Goal: Task Accomplishment & Management: Complete application form

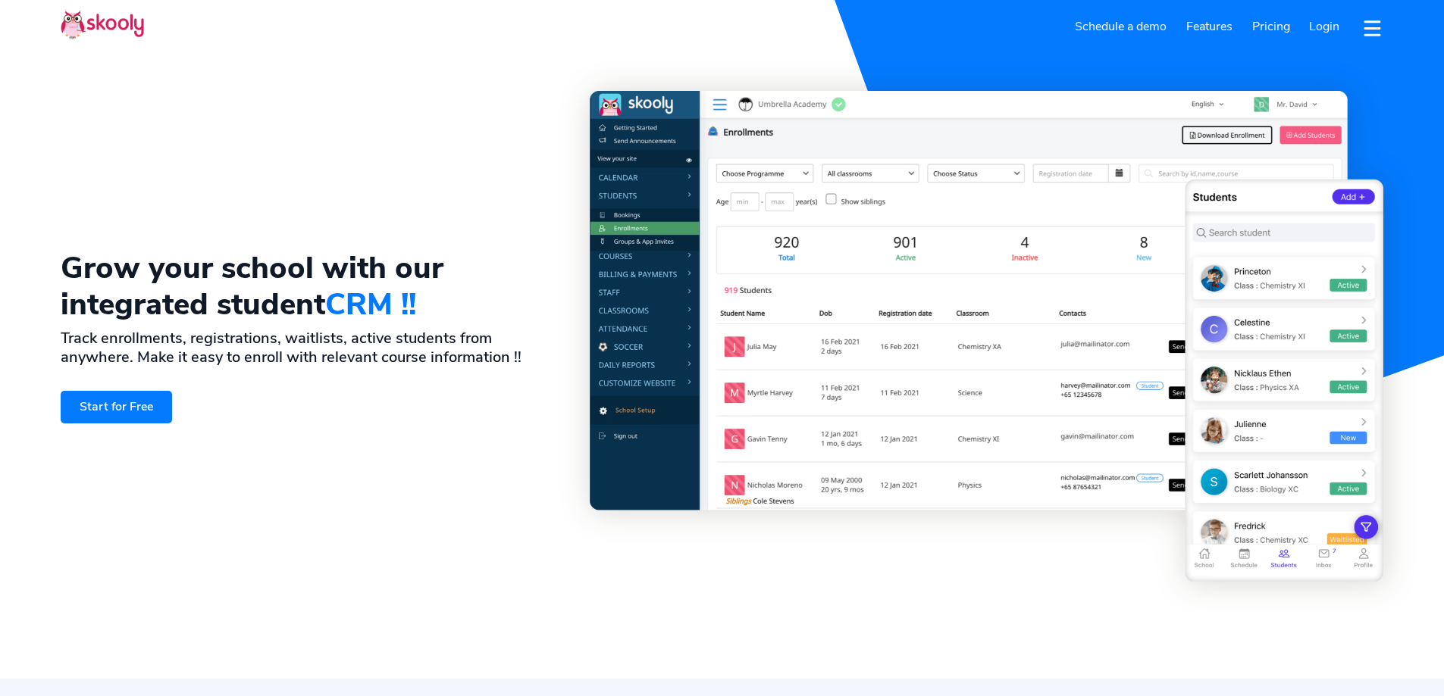
select select "en"
select select "213"
select select "Algeria"
select select "[GEOGRAPHIC_DATA]/[GEOGRAPHIC_DATA]"
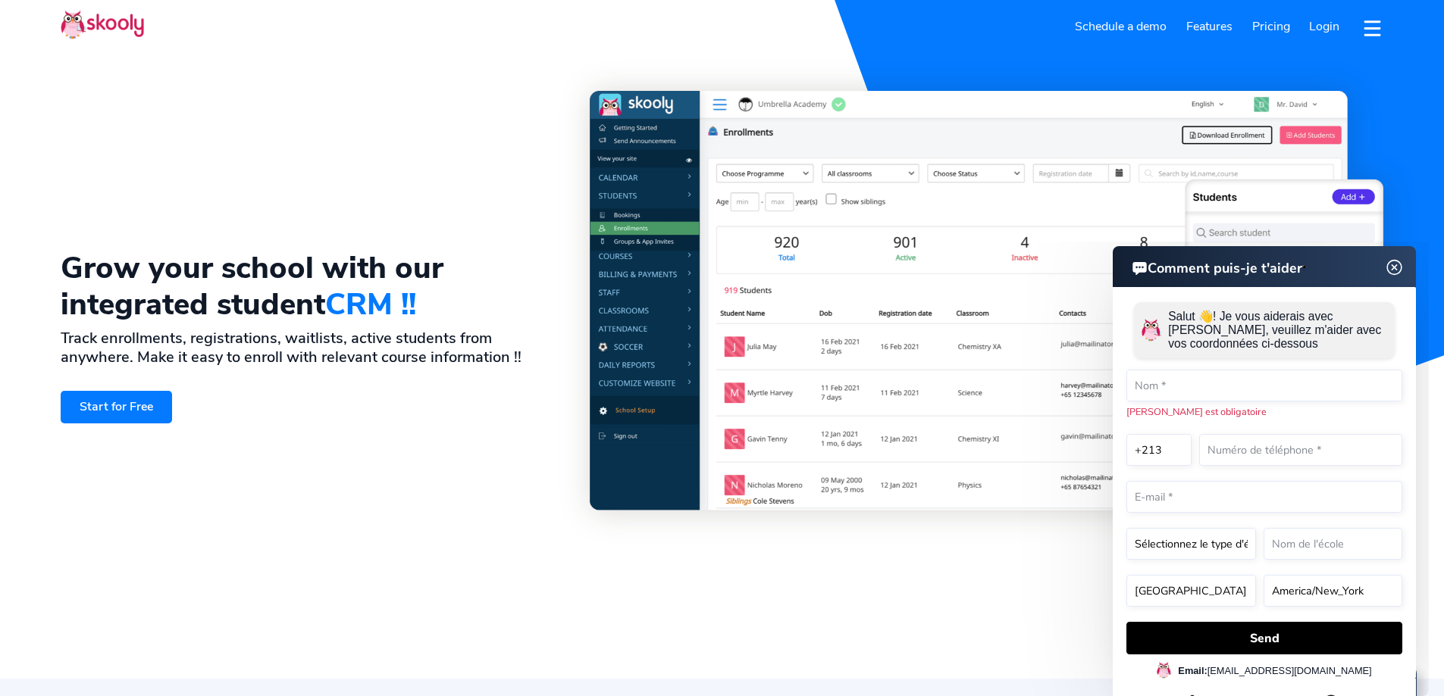
click at [1399, 265] on img at bounding box center [1394, 267] width 29 height 19
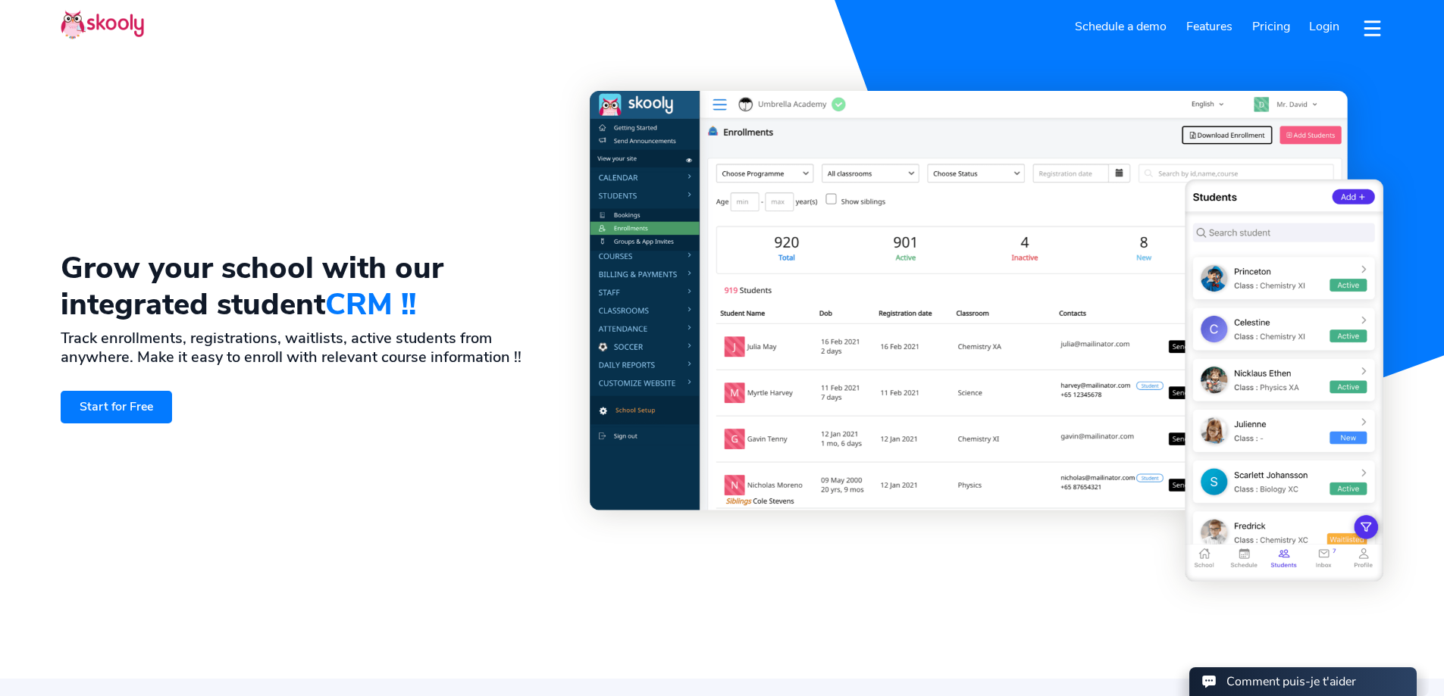
click at [138, 408] on link "Start for Free" at bounding box center [116, 407] width 111 height 33
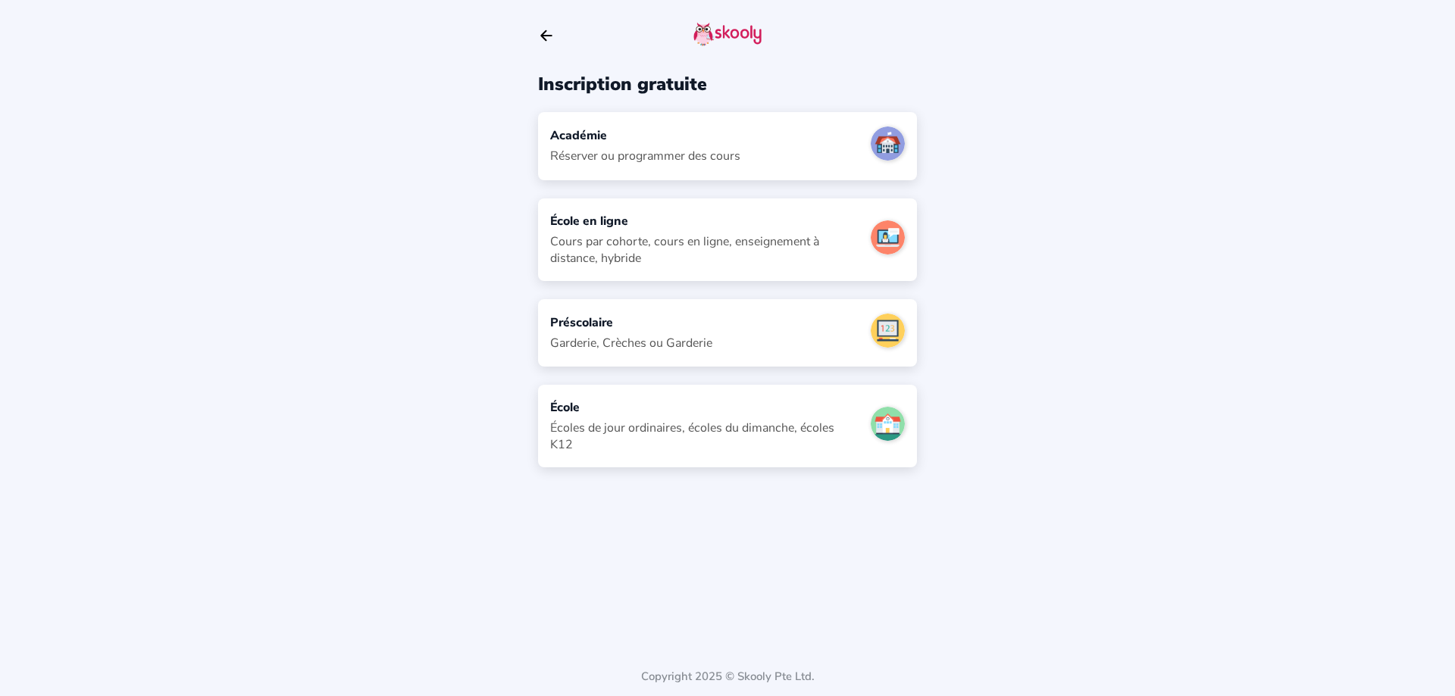
click at [744, 330] on div "Préscolaire Garderie, Crèches ou Garderie" at bounding box center [727, 332] width 379 height 67
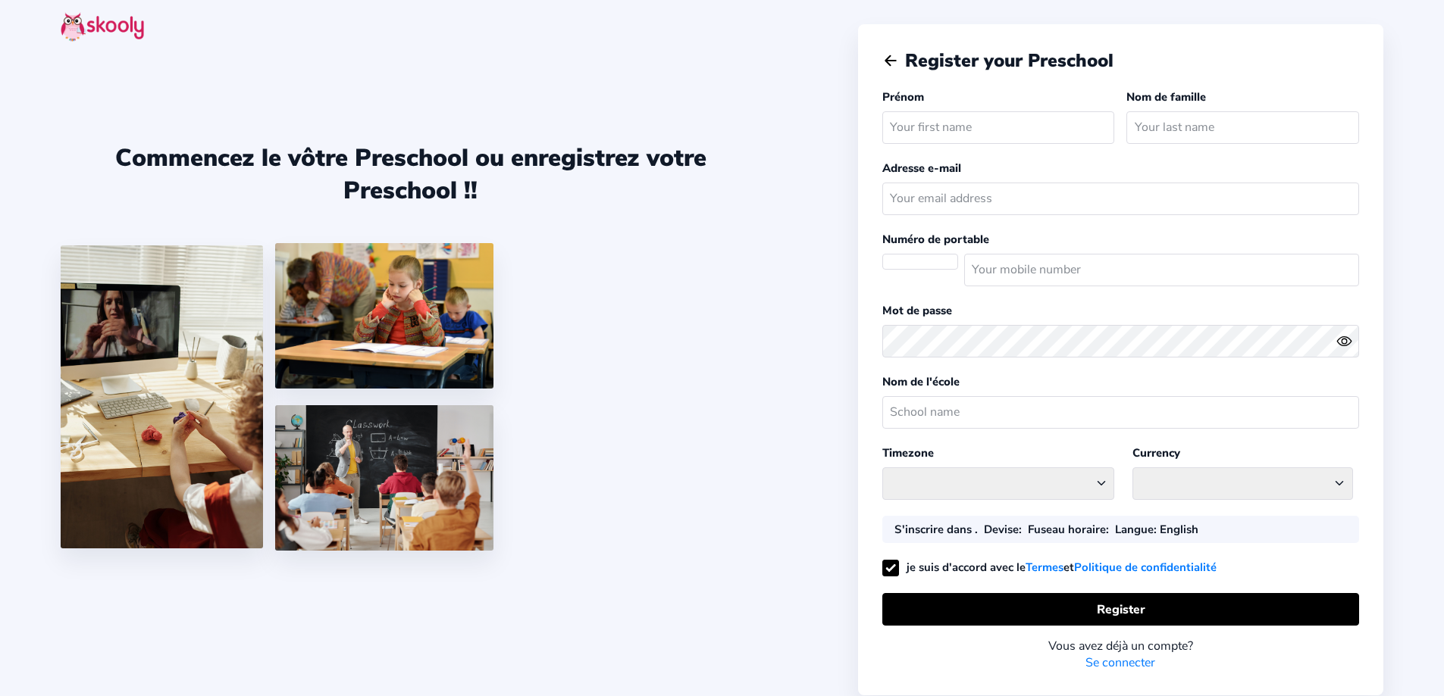
select select "[GEOGRAPHIC_DATA]/[GEOGRAPHIC_DATA]"
select select "DZD دج"
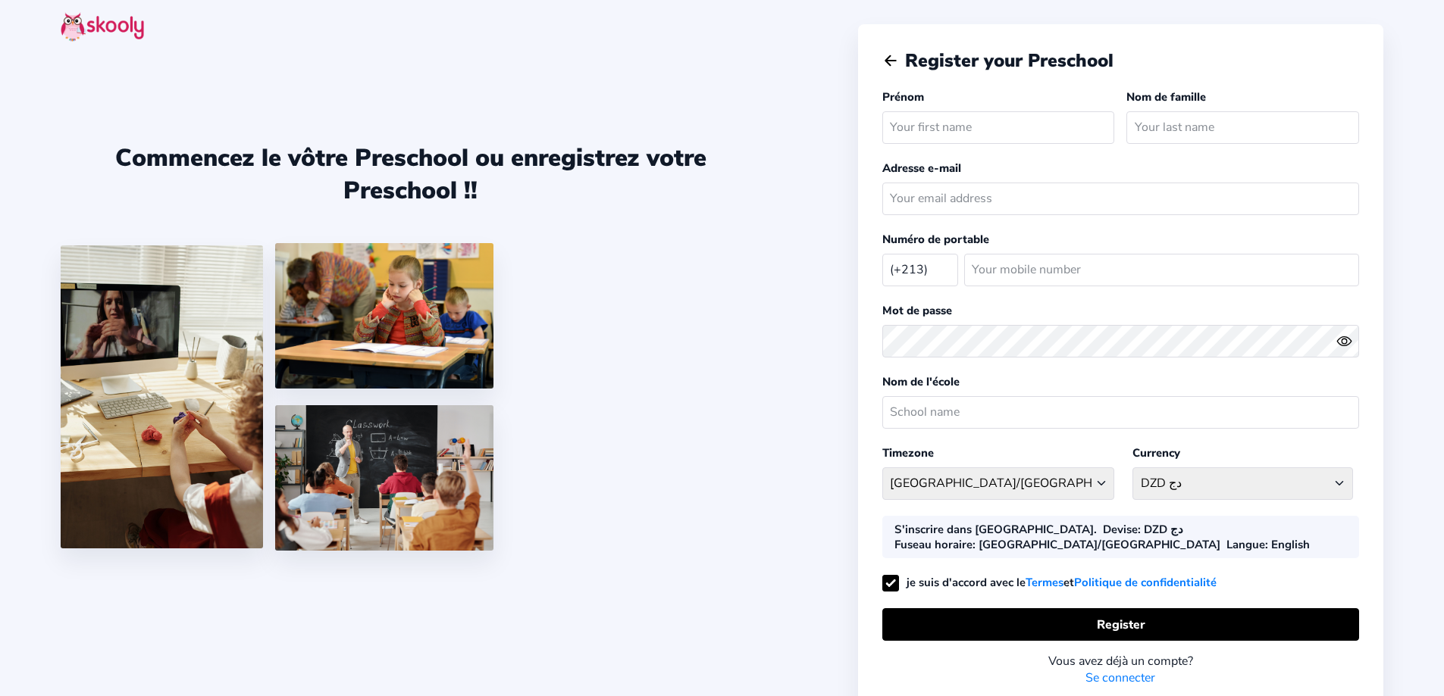
select select "DZ"
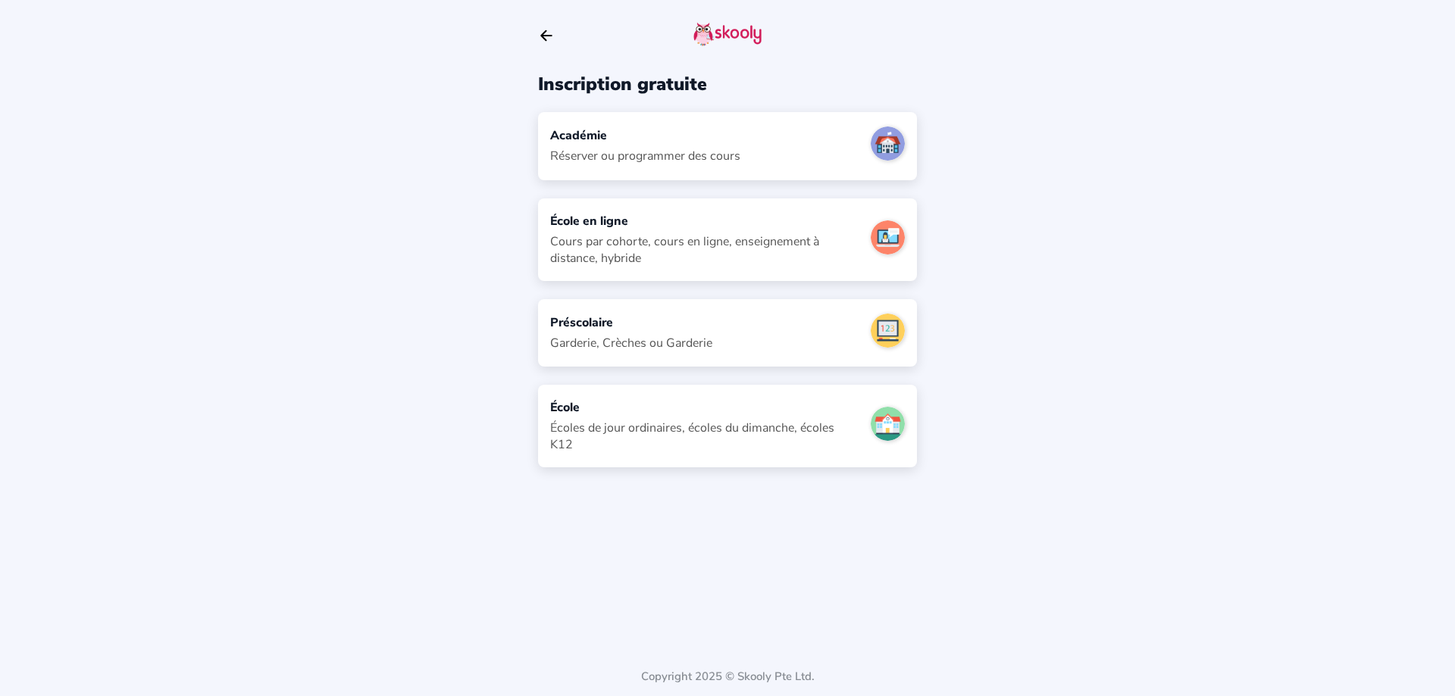
click at [697, 174] on div "Académie Réserver ou programmer des cours" at bounding box center [727, 145] width 379 height 67
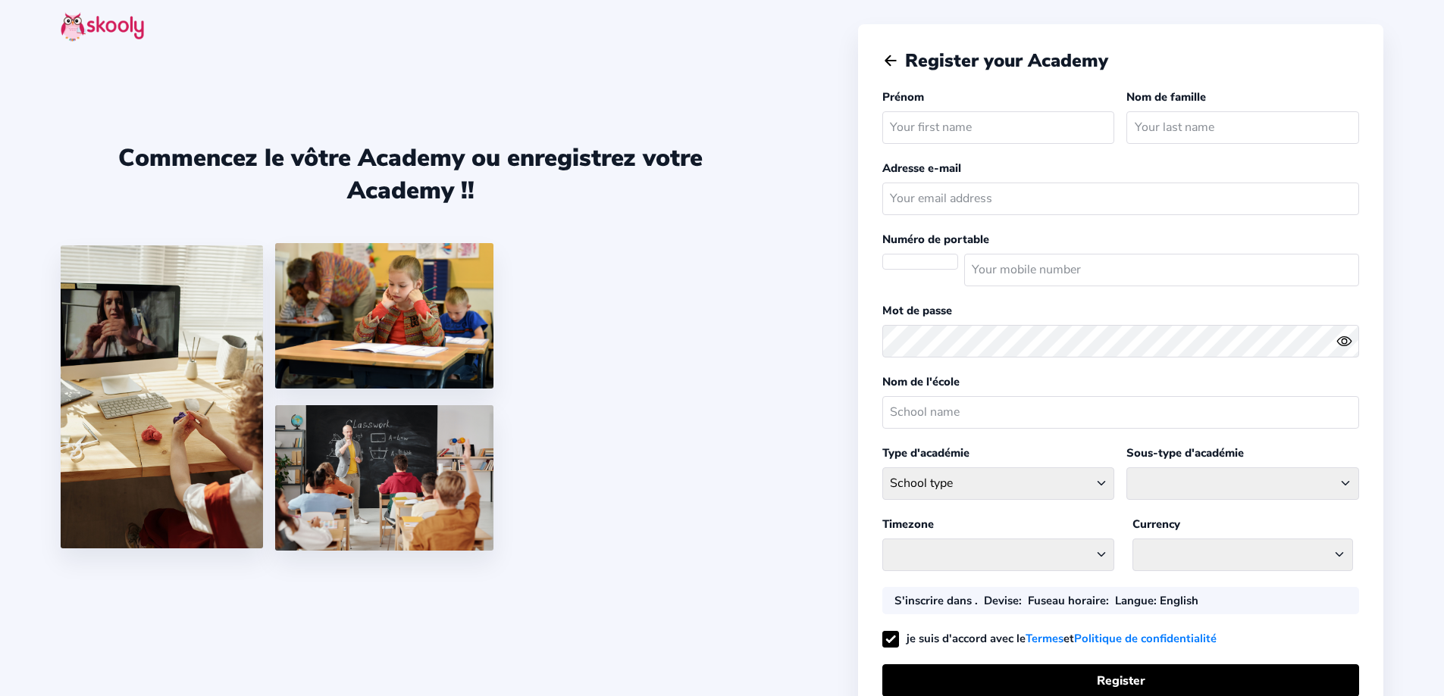
select select
select select "[GEOGRAPHIC_DATA]/[GEOGRAPHIC_DATA]"
select select "DZD دج"
select select "DZ"
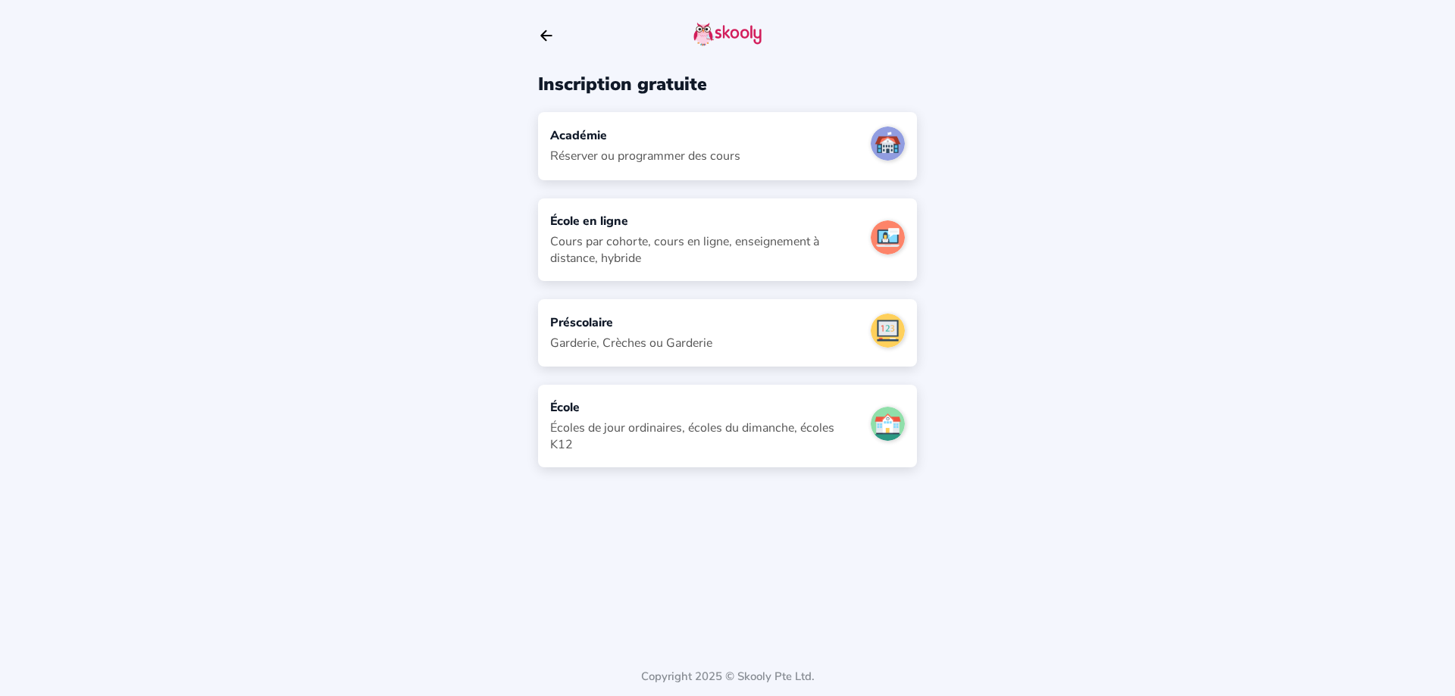
click at [738, 331] on div "Préscolaire Garderie, Crèches ou Garderie" at bounding box center [727, 332] width 379 height 67
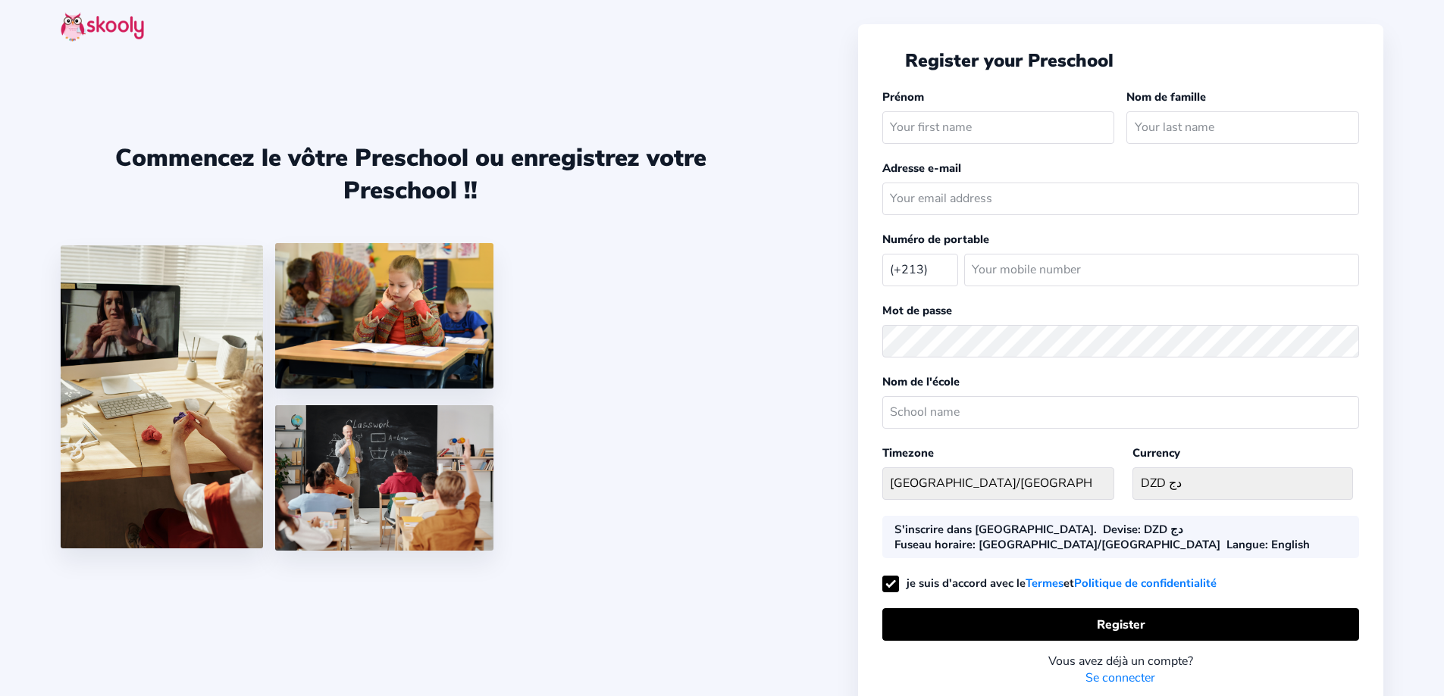
select select "DZ"
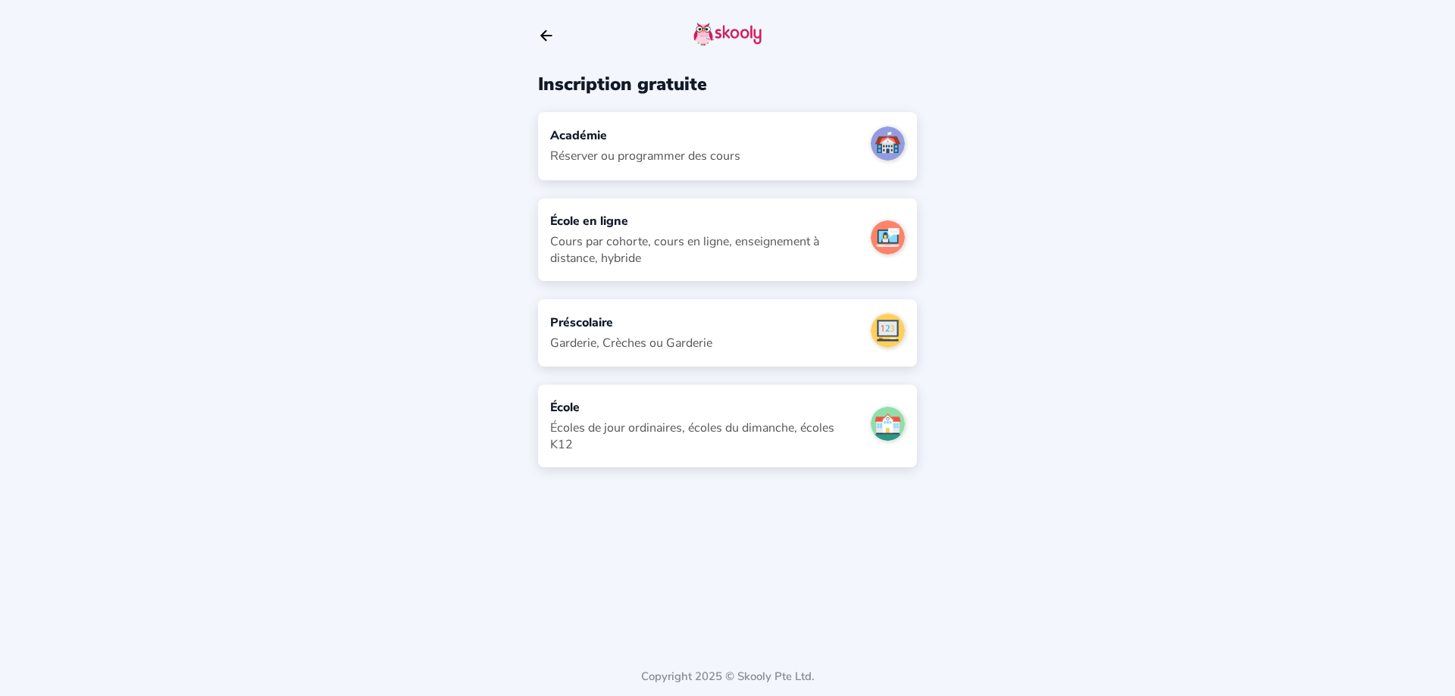
click at [747, 35] on img at bounding box center [727, 34] width 68 height 24
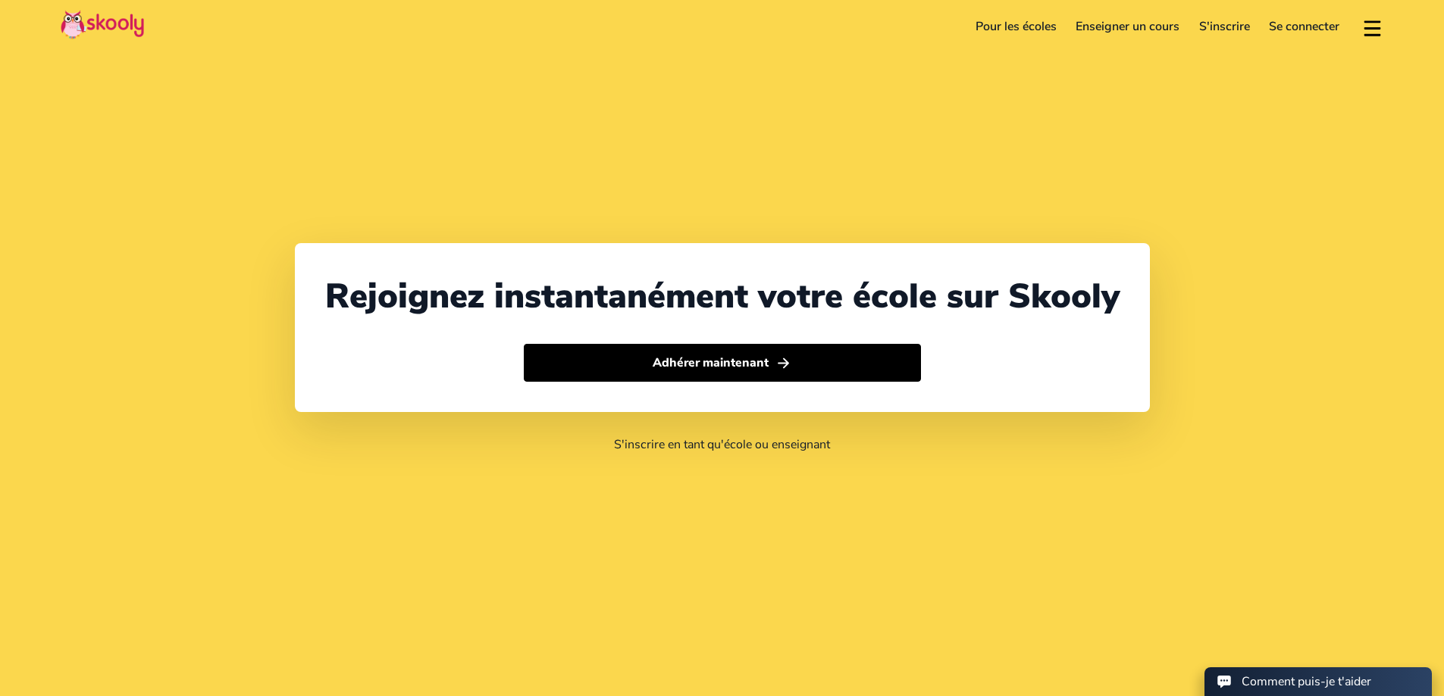
select select "213"
select select "[GEOGRAPHIC_DATA]"
select select "[GEOGRAPHIC_DATA]/[GEOGRAPHIC_DATA]"
